Goal: Find specific page/section: Find specific page/section

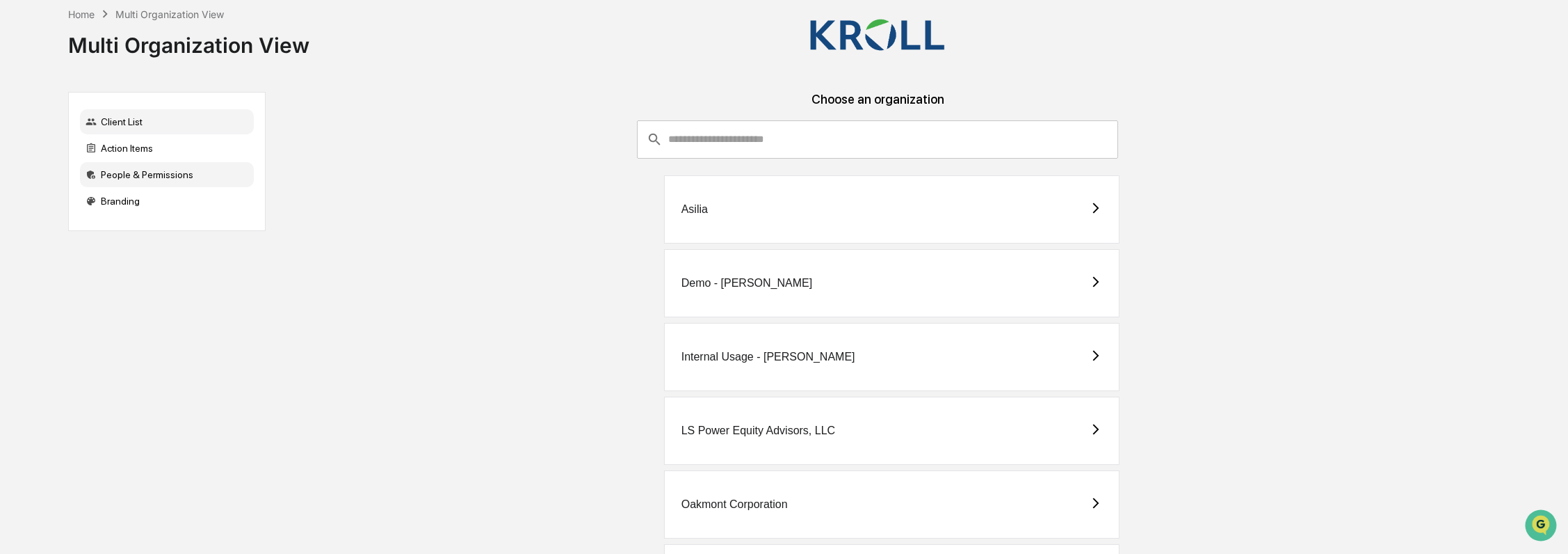
click at [173, 179] on div "People & Permissions" at bounding box center [167, 174] width 174 height 25
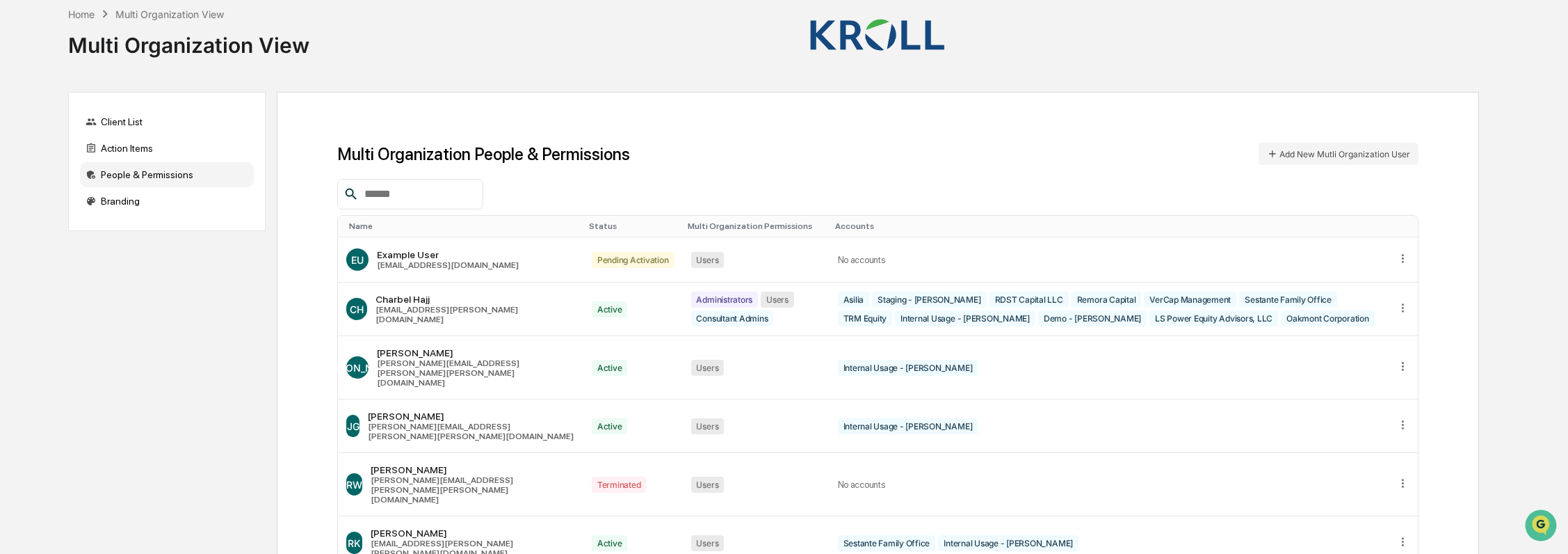
click at [459, 193] on input "text" at bounding box center [417, 194] width 118 height 18
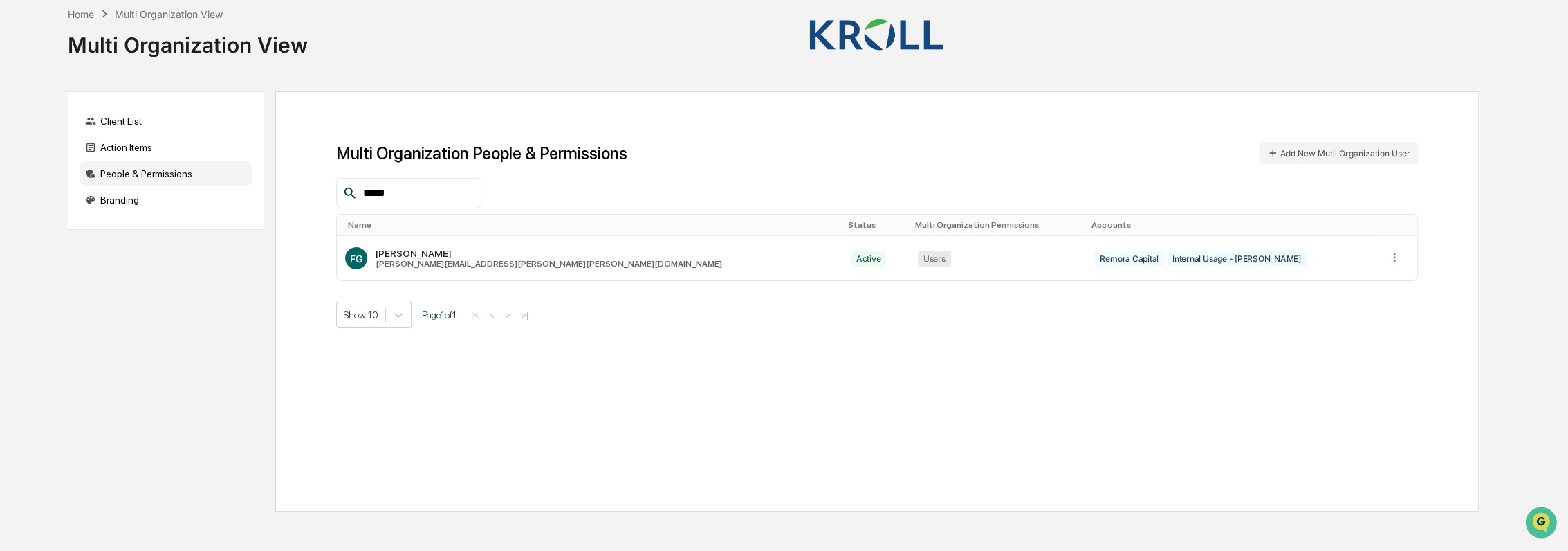
type input "*****"
click at [195, 180] on div "People & Permissions" at bounding box center [166, 173] width 173 height 25
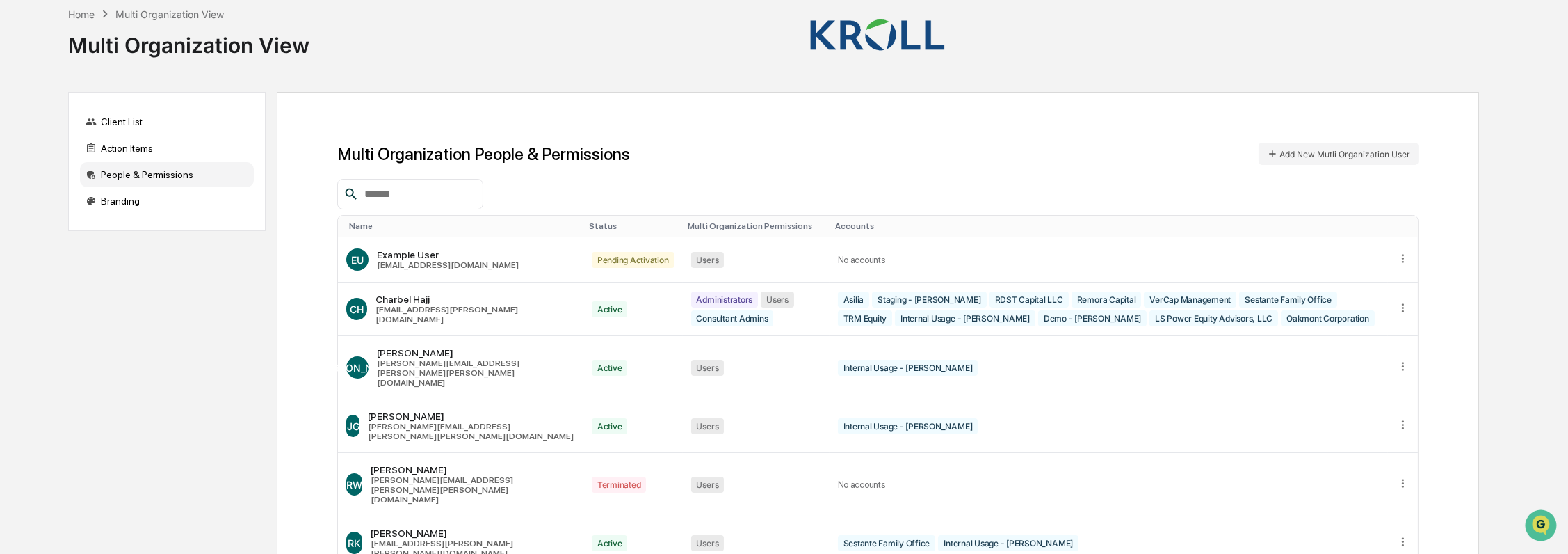
click at [83, 16] on div "Home" at bounding box center [81, 14] width 26 height 12
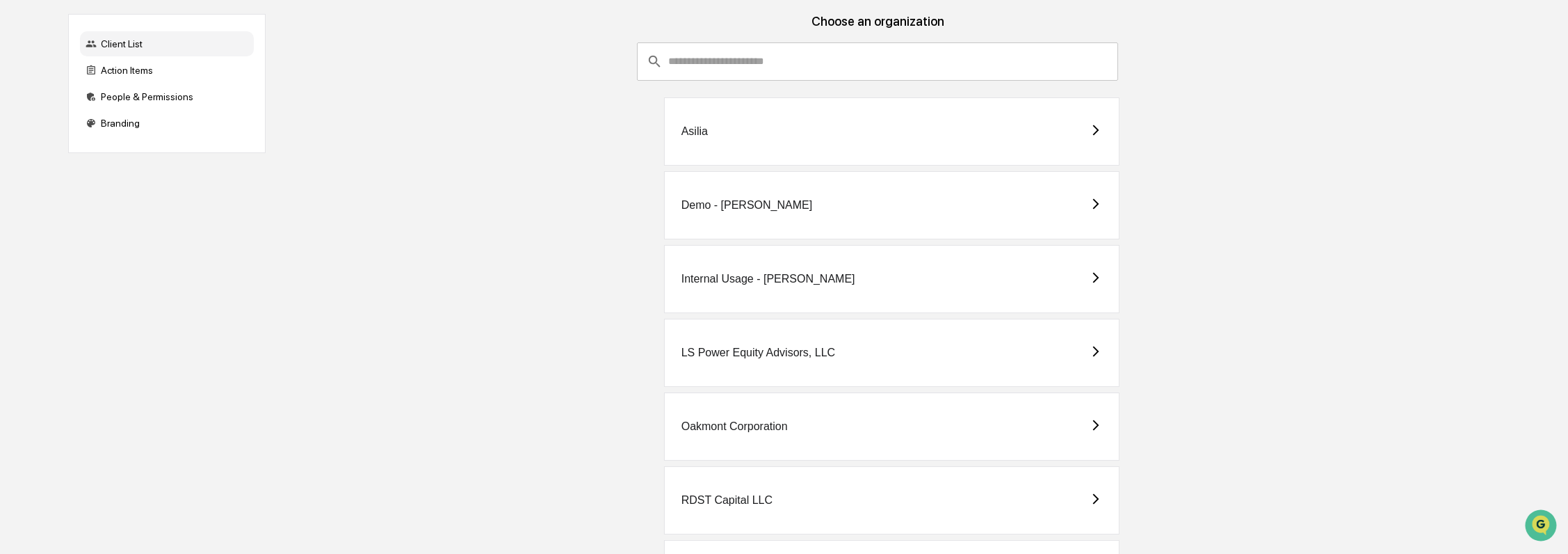
scroll to position [154, 0]
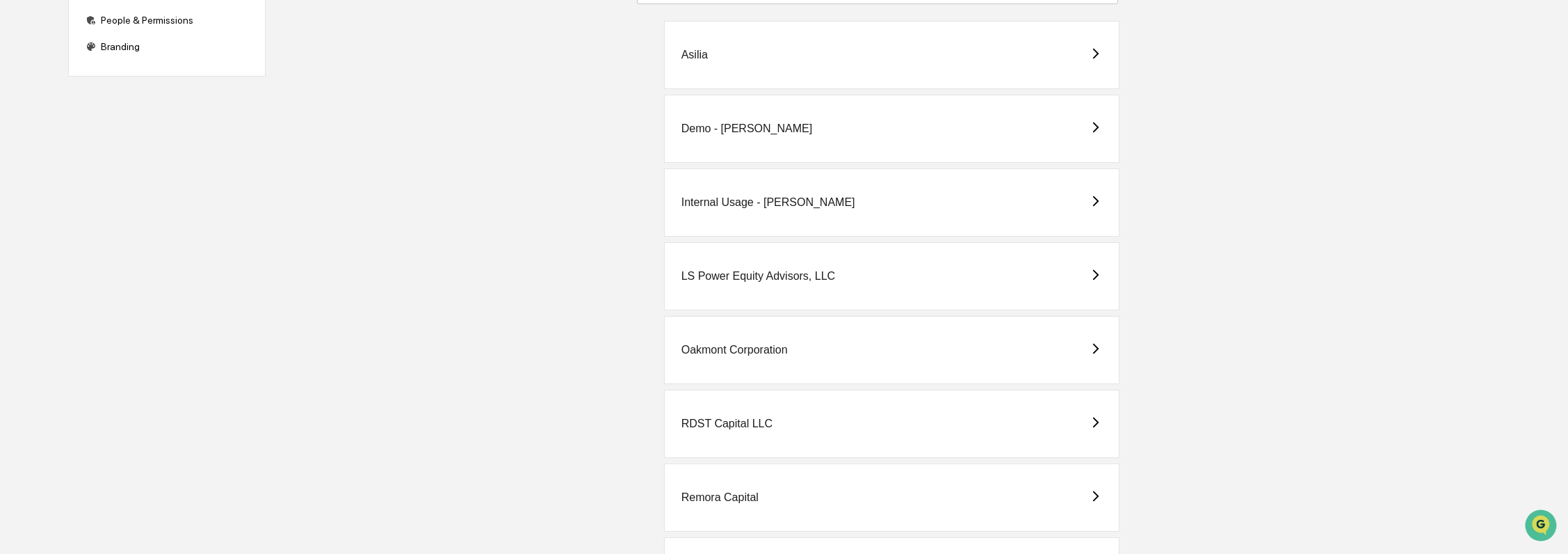
click at [778, 193] on div "Internal Usage - [PERSON_NAME]" at bounding box center [892, 202] width 456 height 68
